Goal: Transaction & Acquisition: Purchase product/service

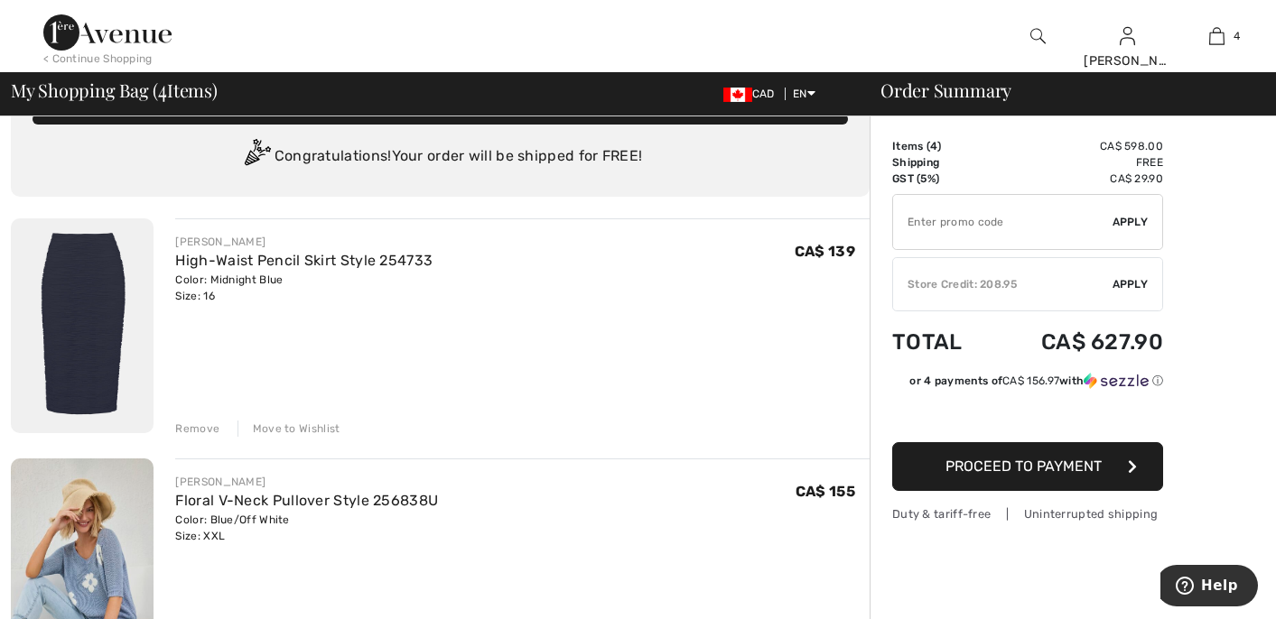
scroll to position [48, 0]
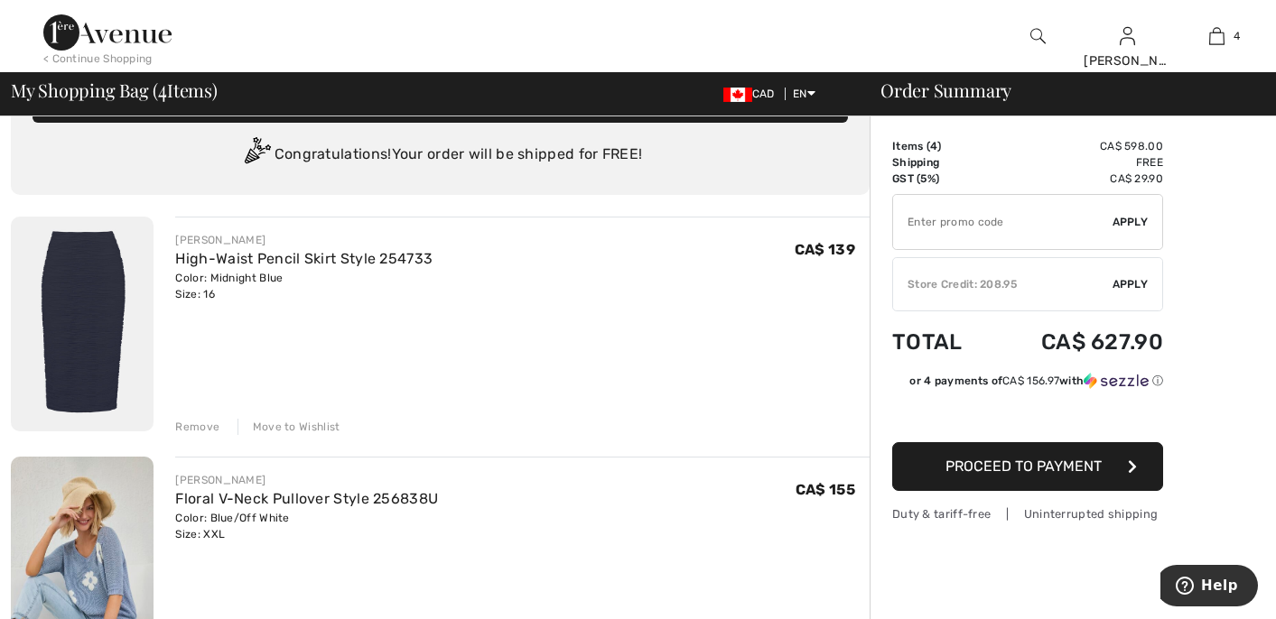
click at [307, 425] on div "Move to Wishlist" at bounding box center [289, 427] width 103 height 16
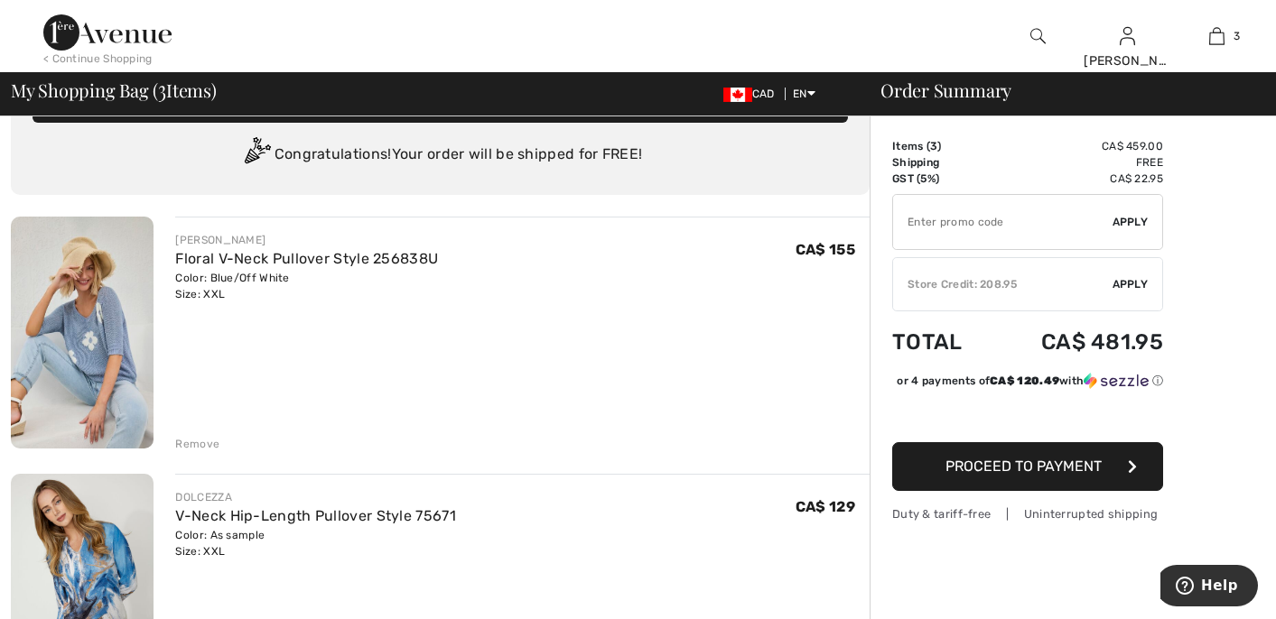
click at [191, 439] on div "Remove" at bounding box center [197, 444] width 44 height 16
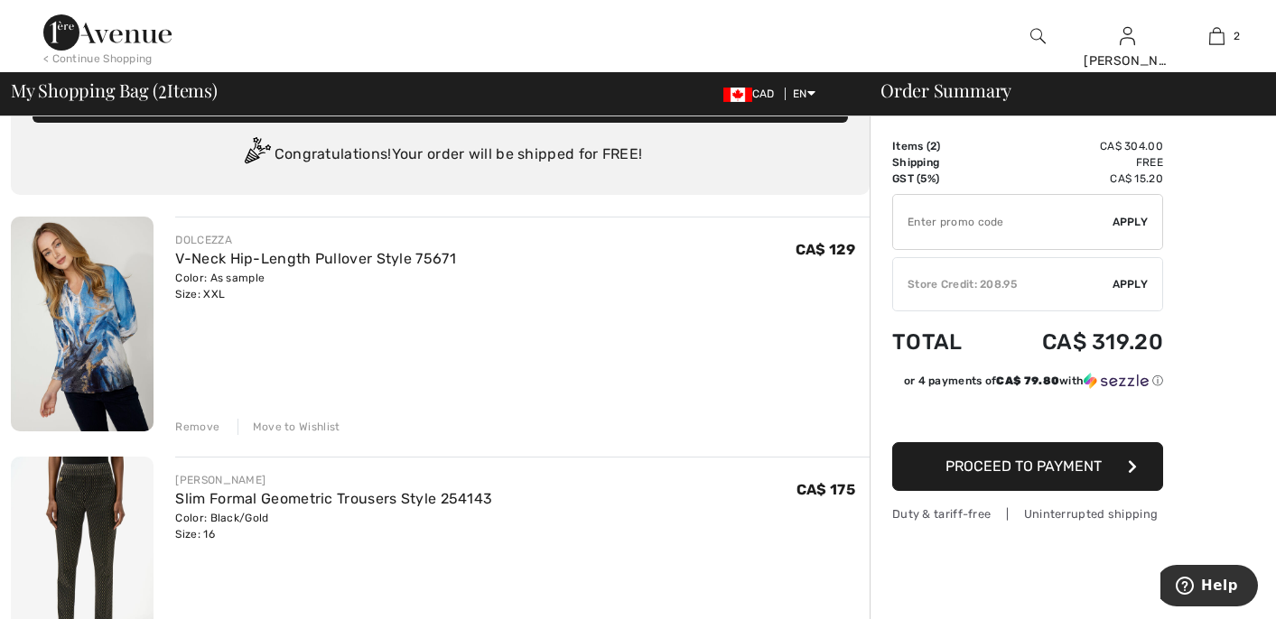
click at [108, 303] on img at bounding box center [82, 324] width 143 height 215
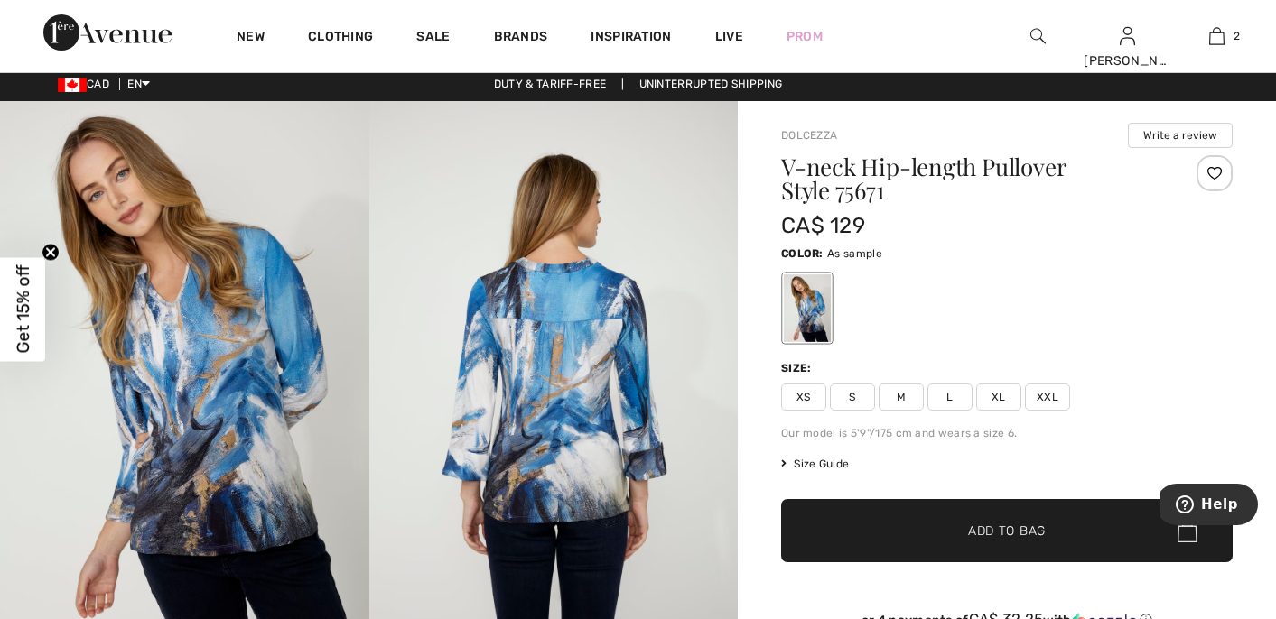
scroll to position [7, 0]
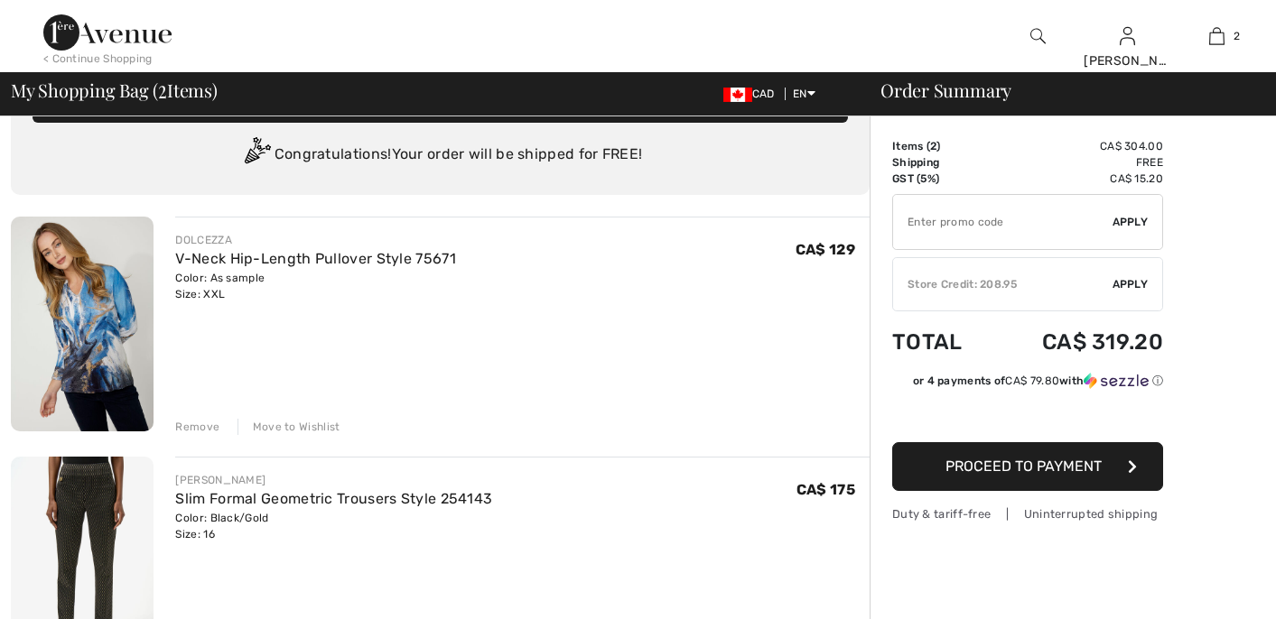
click at [286, 426] on div "Move to Wishlist" at bounding box center [289, 427] width 103 height 16
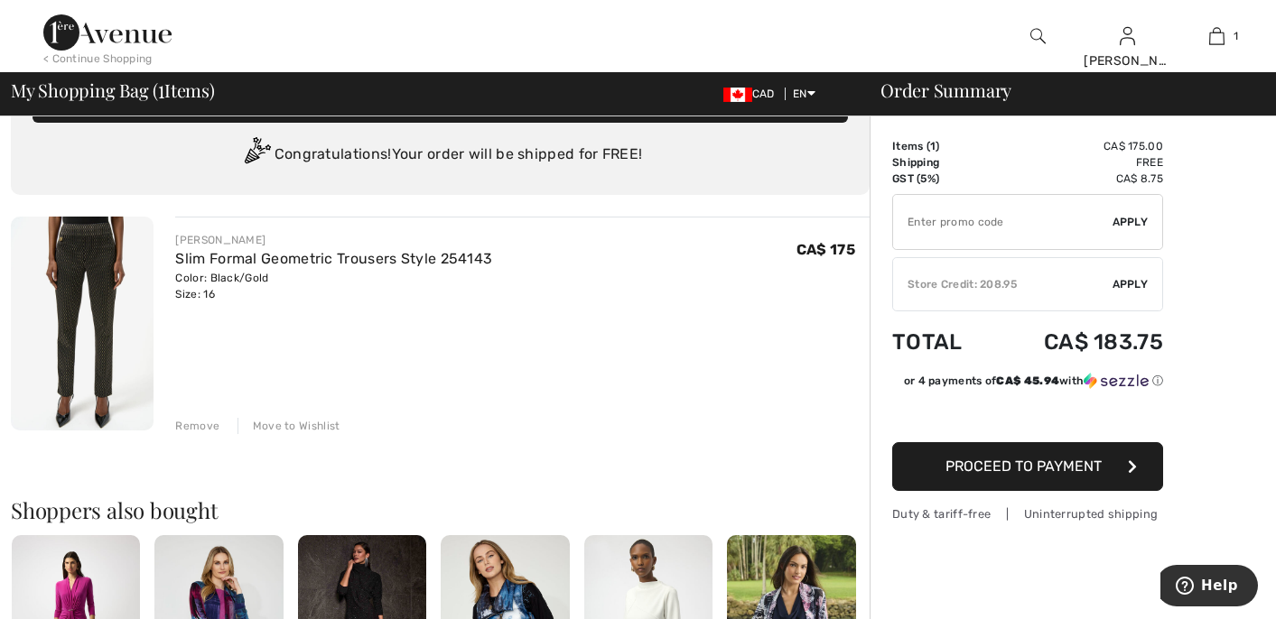
click at [1011, 271] on div "✔ Store Credit: 208.95 Apply Remove" at bounding box center [1027, 284] width 271 height 54
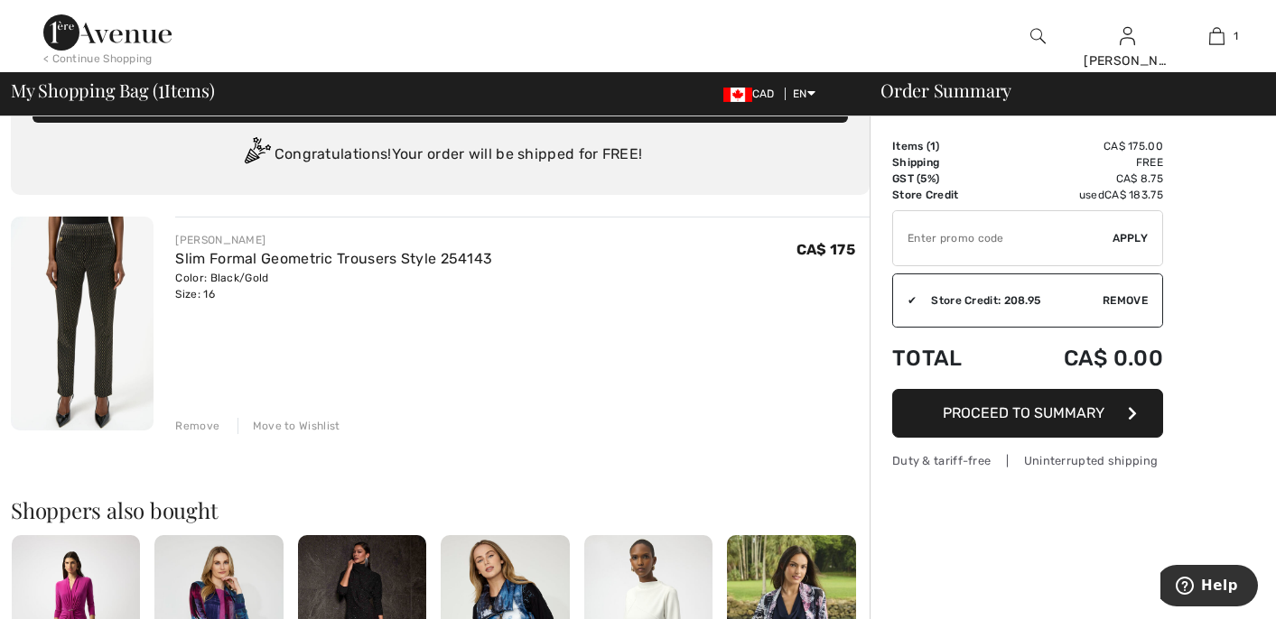
click at [999, 405] on span "Proceed to Summary" at bounding box center [1024, 413] width 162 height 17
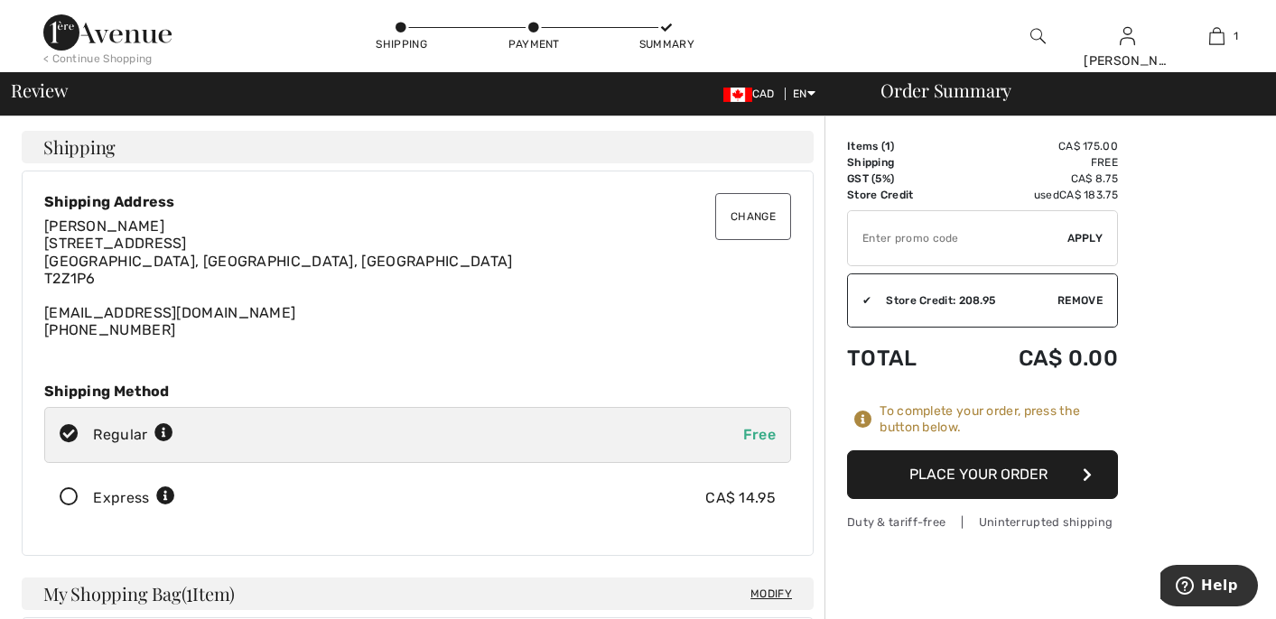
click at [907, 465] on button "Place Your Order" at bounding box center [982, 475] width 271 height 49
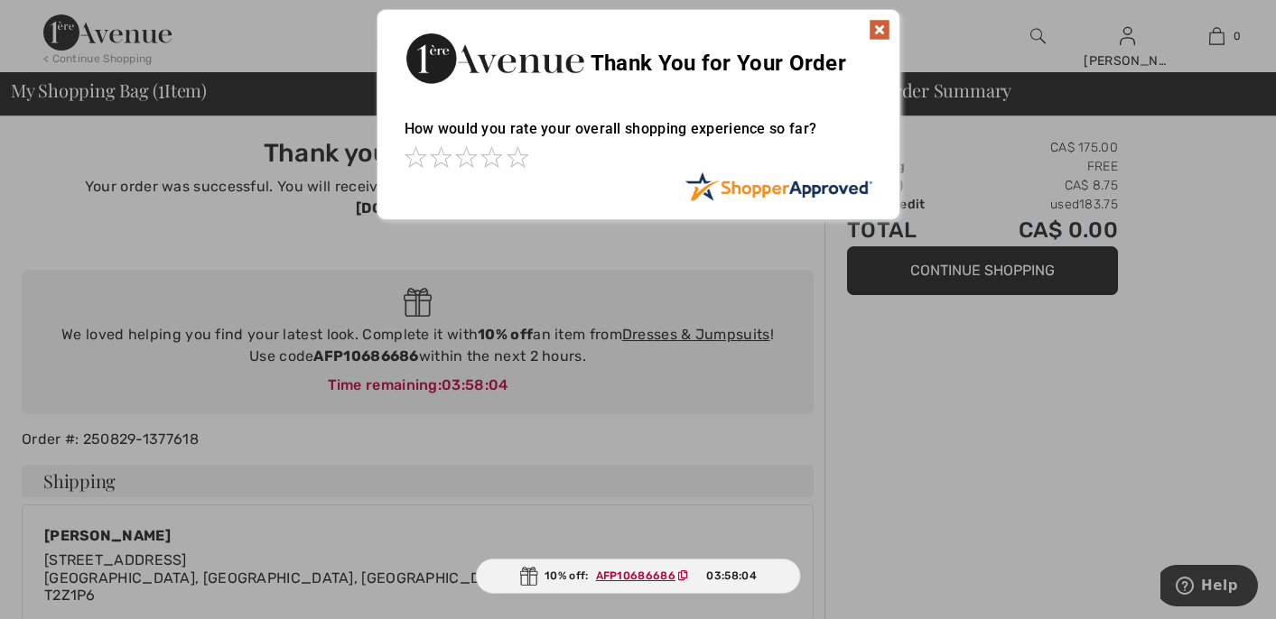
click at [908, 461] on div at bounding box center [638, 309] width 1276 height 619
click at [872, 28] on img at bounding box center [880, 30] width 22 height 22
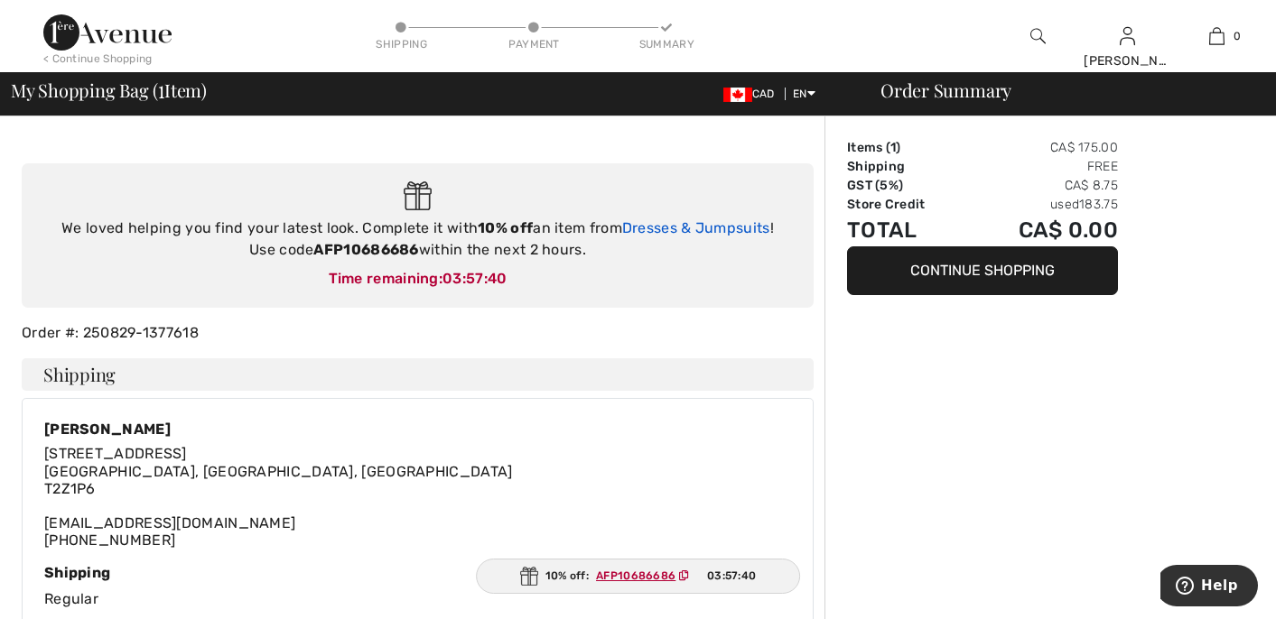
scroll to position [48, 0]
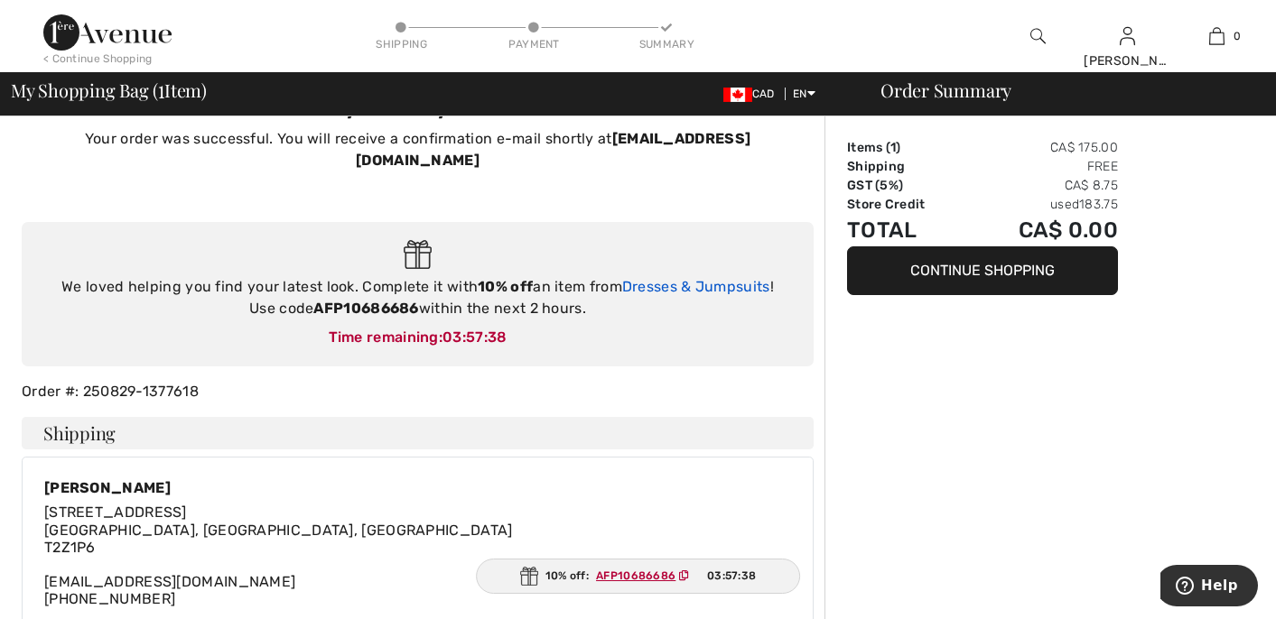
click at [688, 278] on link "Dresses & Jumpsuits" at bounding box center [696, 286] width 148 height 17
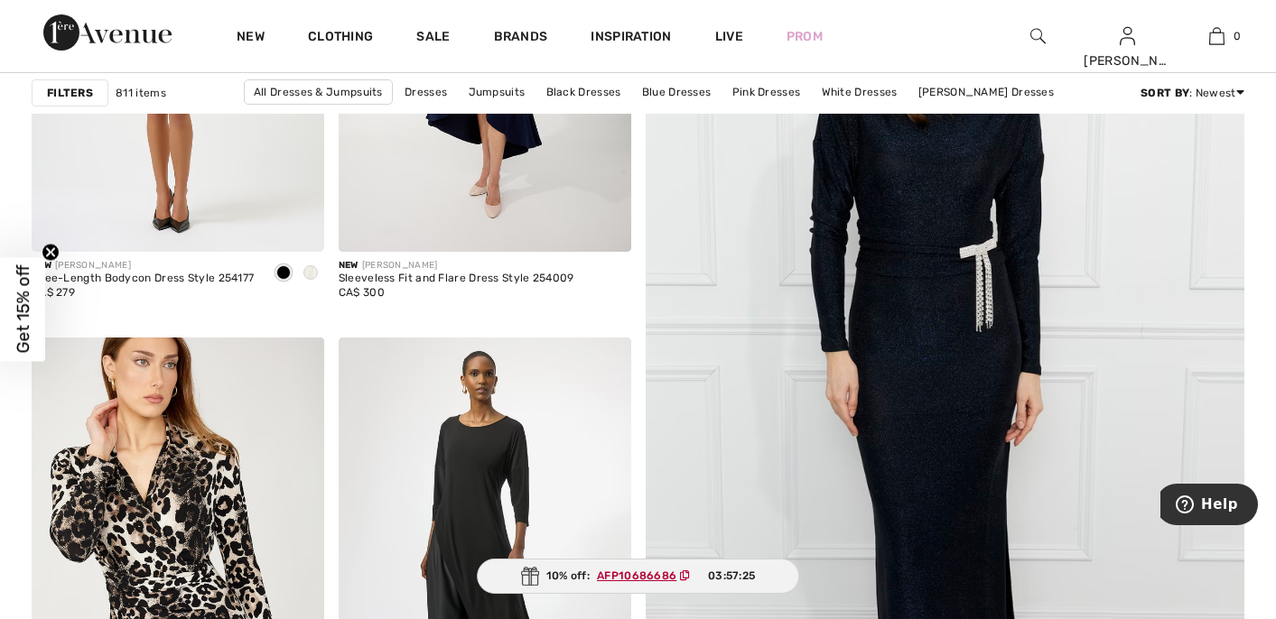
scroll to position [293, 0]
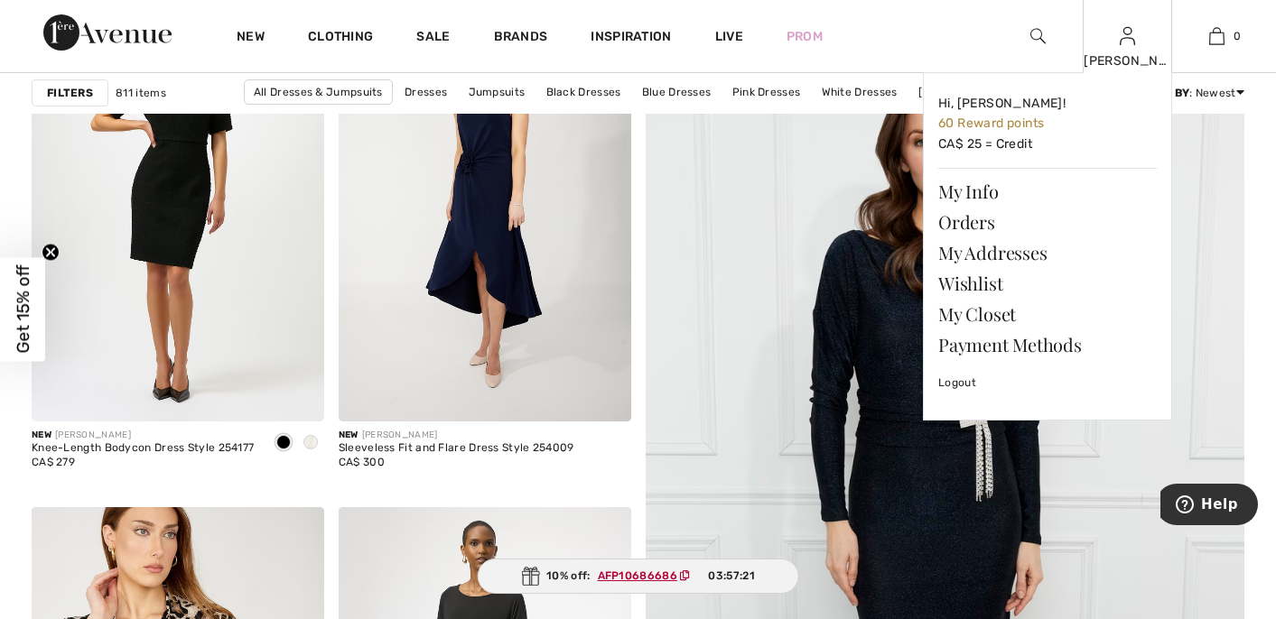
click at [1132, 41] on img at bounding box center [1127, 36] width 15 height 22
